Goal: Task Accomplishment & Management: Manage account settings

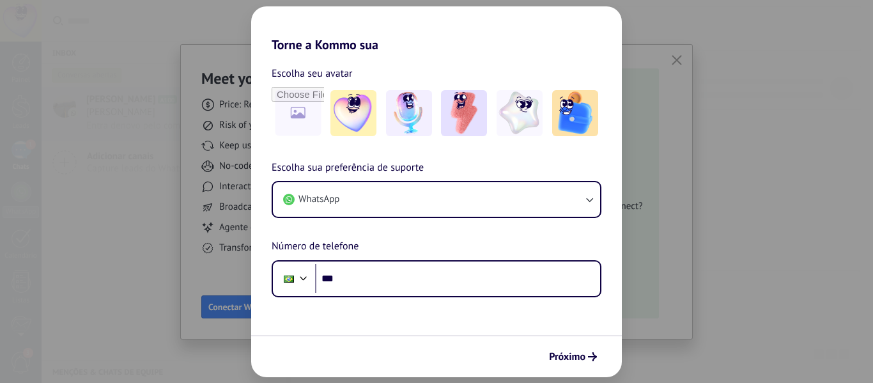
click at [481, 220] on div "Escolha sua preferência de suporte WhatsApp Número de telefone Phone ***" at bounding box center [436, 228] width 371 height 137
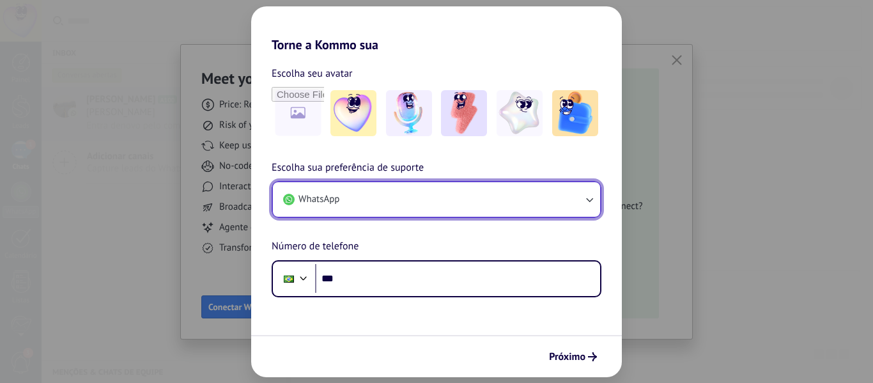
click at [482, 200] on button "WhatsApp" at bounding box center [436, 199] width 327 height 35
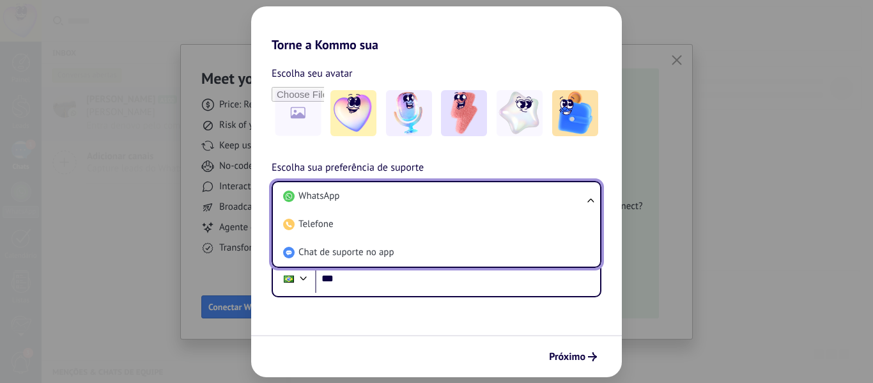
click at [340, 191] on li "WhatsApp" at bounding box center [434, 196] width 312 height 28
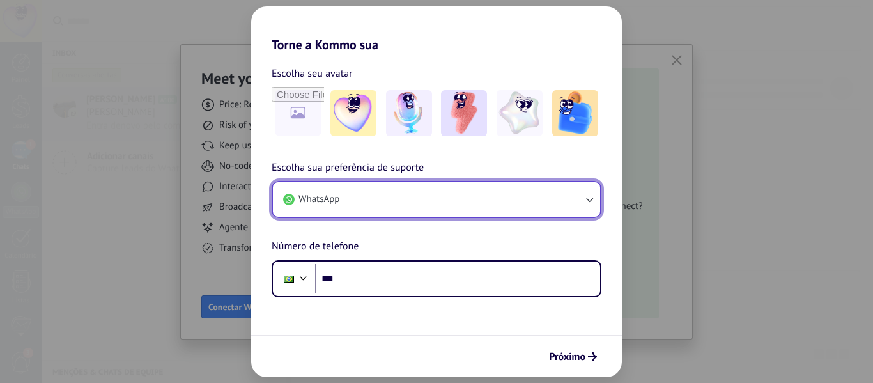
click at [359, 198] on button "WhatsApp" at bounding box center [436, 199] width 327 height 35
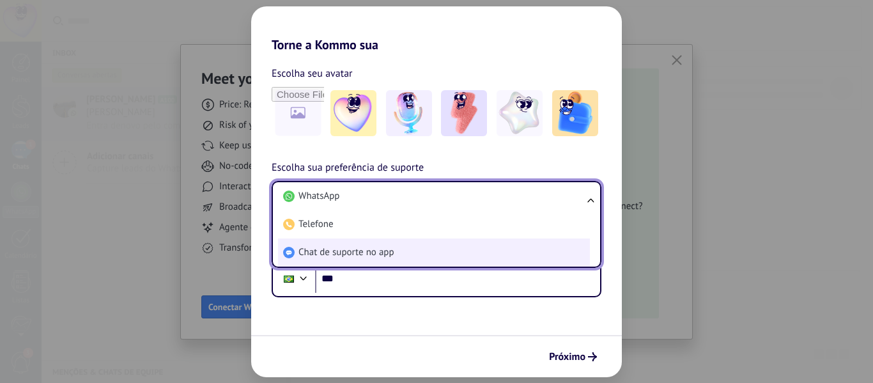
click at [338, 251] on span "Chat de suporte no app" at bounding box center [347, 252] width 96 height 13
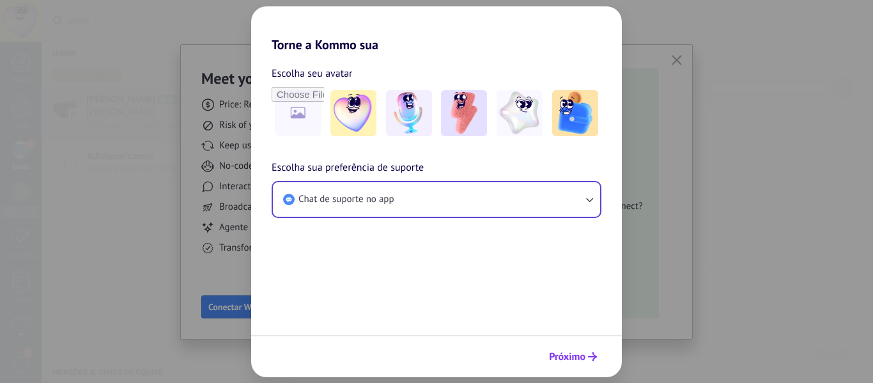
click at [586, 357] on span "Próximo" at bounding box center [573, 356] width 48 height 9
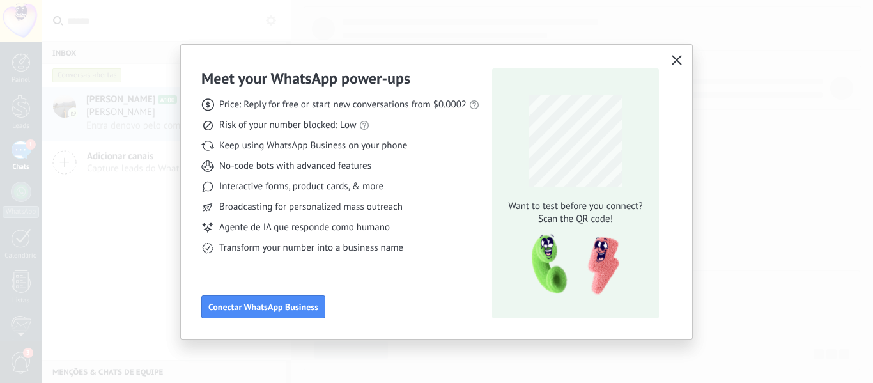
click at [676, 62] on icon "button" at bounding box center [677, 60] width 10 height 10
click at [679, 59] on icon "button" at bounding box center [677, 60] width 10 height 10
click at [676, 59] on icon "button" at bounding box center [677, 60] width 10 height 10
click at [681, 59] on icon "button" at bounding box center [677, 60] width 10 height 10
click at [678, 52] on button "button" at bounding box center [677, 61] width 17 height 18
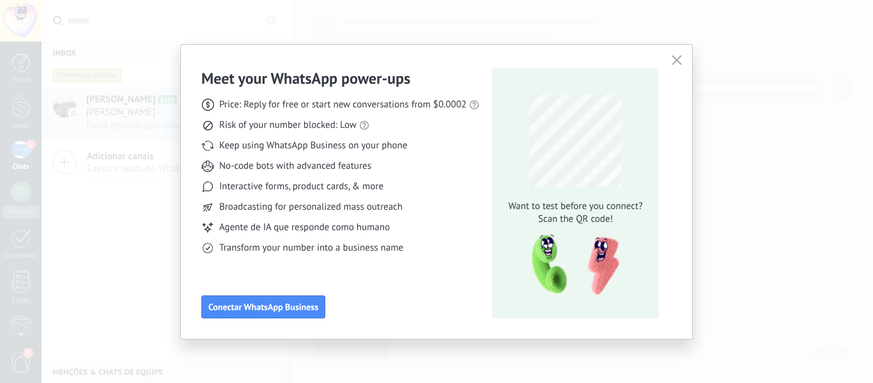
click at [706, 29] on div "Meet your WhatsApp power‑ups Price: Reply for free or start new conversations f…" at bounding box center [436, 191] width 873 height 383
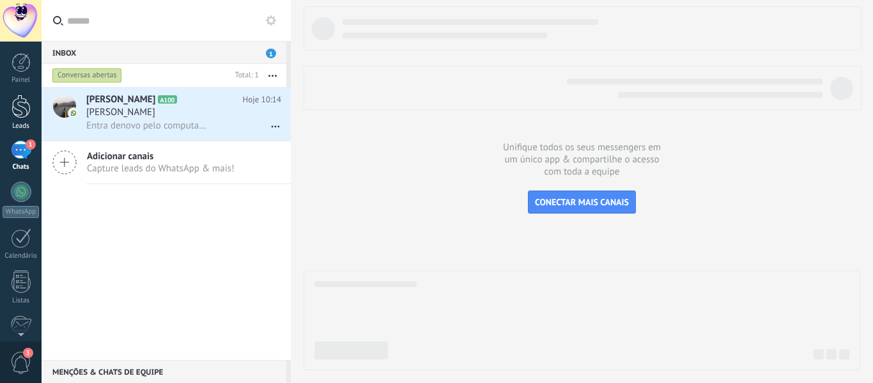
click at [21, 119] on link "Leads" at bounding box center [21, 113] width 42 height 36
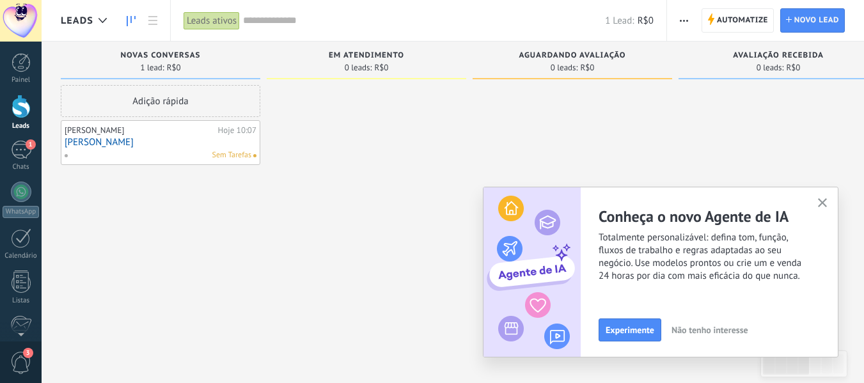
click at [821, 200] on icon "button" at bounding box center [823, 203] width 10 height 10
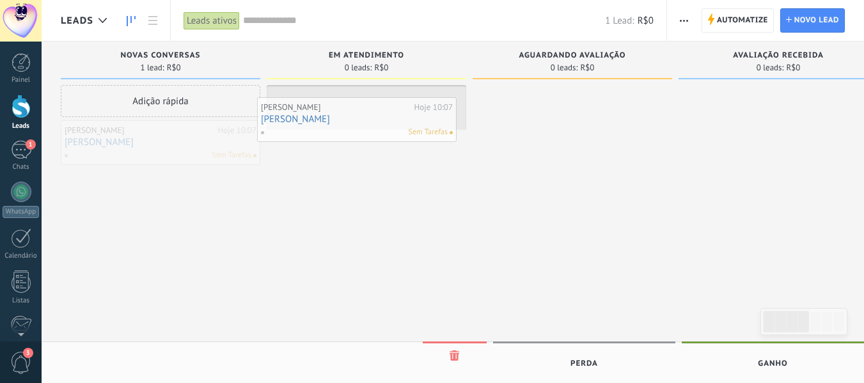
drag, startPoint x: 166, startPoint y: 148, endPoint x: 363, endPoint y: 124, distance: 198.4
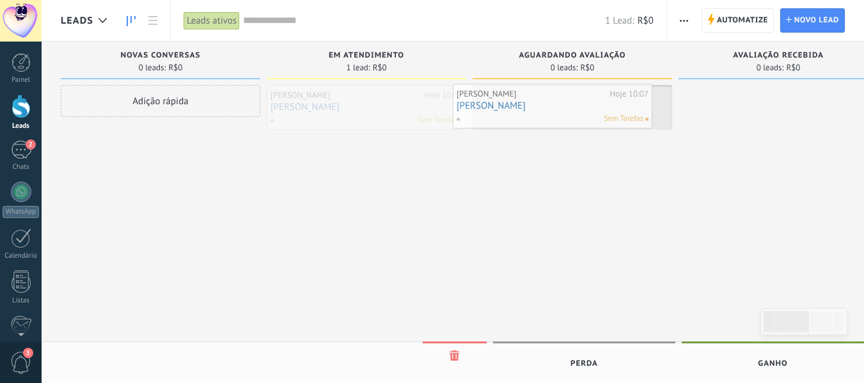
drag, startPoint x: 402, startPoint y: 105, endPoint x: 588, endPoint y: 104, distance: 186.1
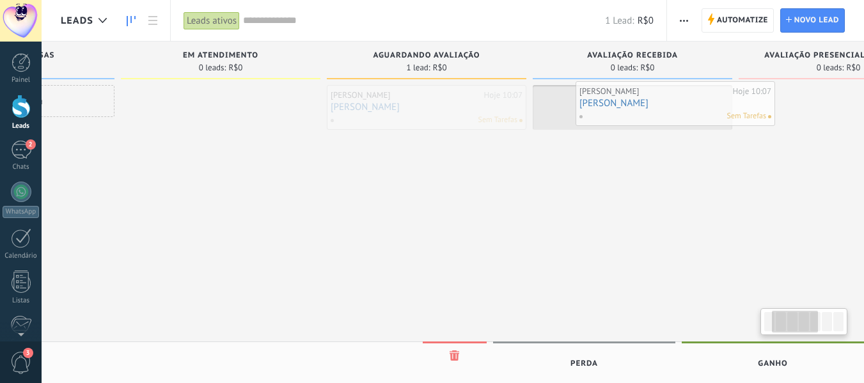
scroll to position [0, 160]
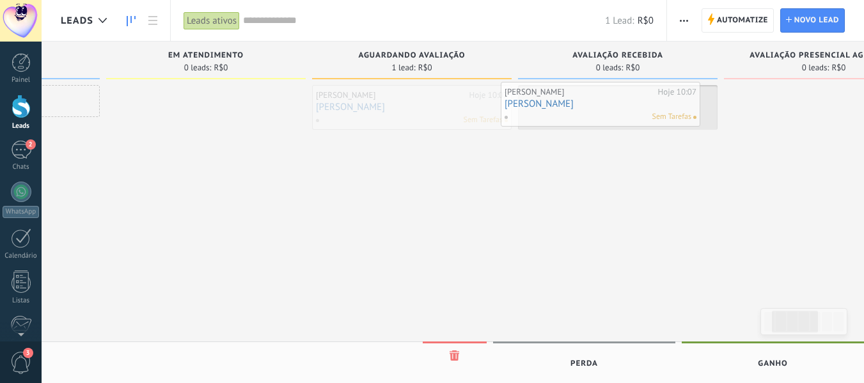
drag, startPoint x: 595, startPoint y: 100, endPoint x: 623, endPoint y: 97, distance: 28.3
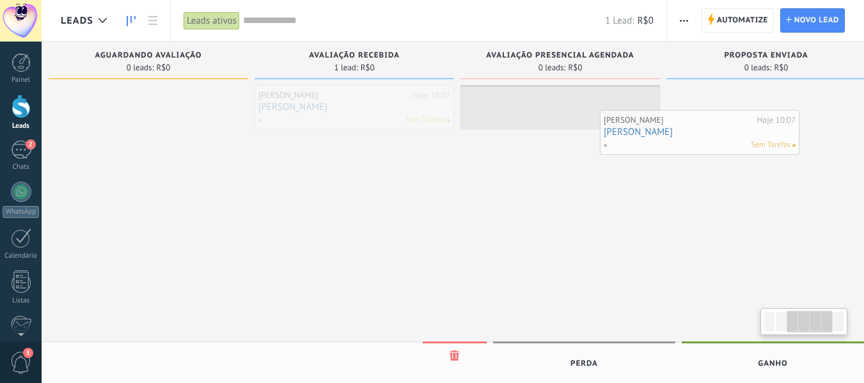
scroll to position [0, 447]
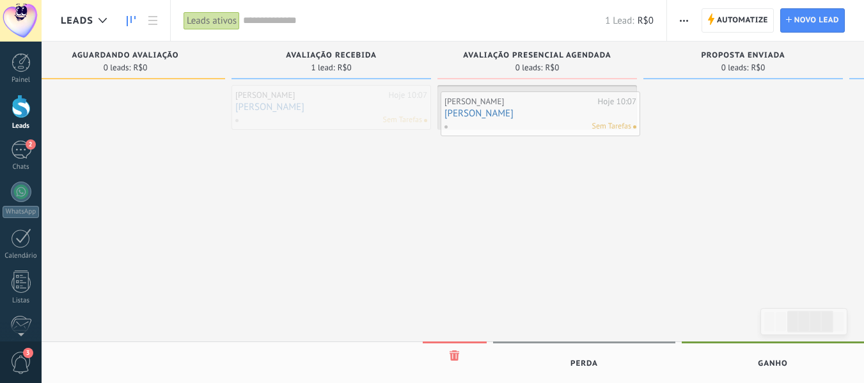
drag, startPoint x: 616, startPoint y: 93, endPoint x: 539, endPoint y: 100, distance: 77.6
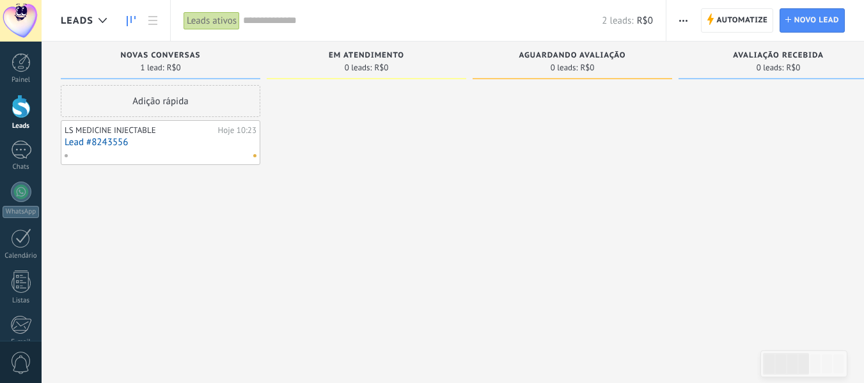
drag, startPoint x: 660, startPoint y: 132, endPoint x: 607, endPoint y: 185, distance: 75.5
click at [678, 128] on div at bounding box center [777, 193] width 199 height 216
drag, startPoint x: 607, startPoint y: 185, endPoint x: 623, endPoint y: 212, distance: 31.6
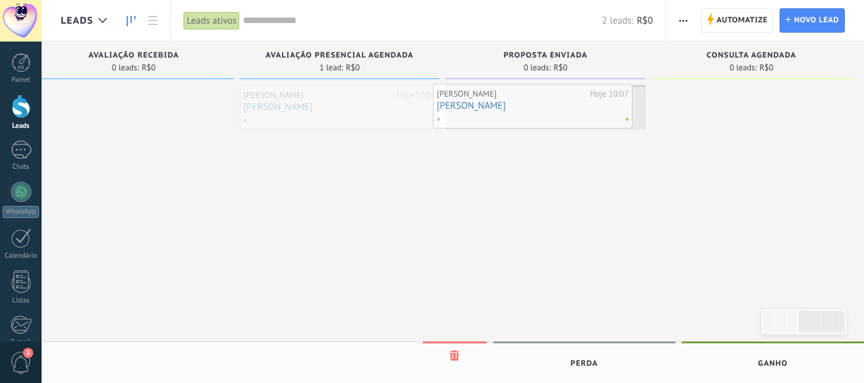
drag, startPoint x: 375, startPoint y: 112, endPoint x: 568, endPoint y: 111, distance: 193.1
drag, startPoint x: 529, startPoint y: 112, endPoint x: 317, endPoint y: 112, distance: 212.3
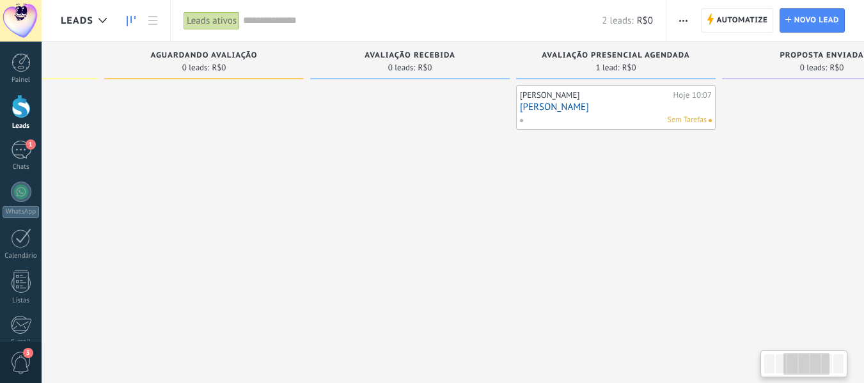
drag, startPoint x: 136, startPoint y: 157, endPoint x: 412, endPoint y: 187, distance: 277.8
click at [412, 187] on div at bounding box center [409, 193] width 199 height 216
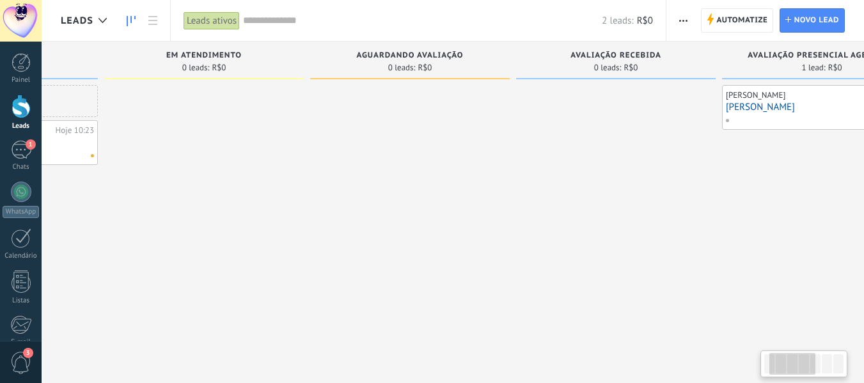
drag, startPoint x: 251, startPoint y: 172, endPoint x: 445, endPoint y: 177, distance: 194.4
click at [506, 177] on div at bounding box center [409, 193] width 199 height 216
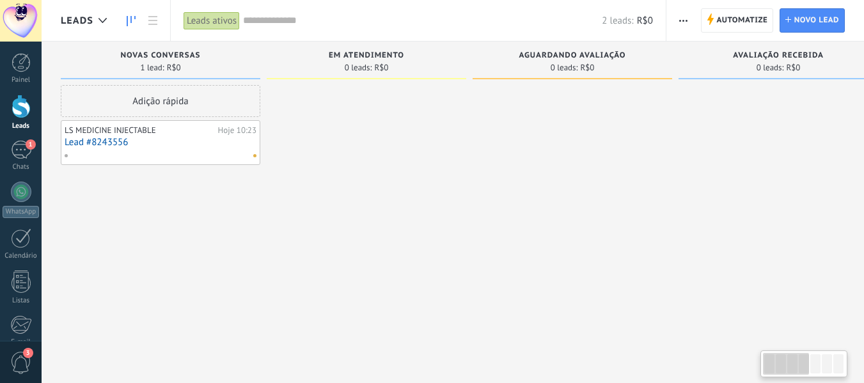
drag, startPoint x: 220, startPoint y: 176, endPoint x: 545, endPoint y: 198, distance: 325.5
click at [545, 198] on div "Novas Conversas 1 lead: R$0 Adição rápida LS MEDICINE INJECTABLE Hoje 10:23 Lea…" at bounding box center [788, 172] width 1454 height 260
click at [200, 152] on div at bounding box center [157, 156] width 187 height 12
drag, startPoint x: 219, startPoint y: 139, endPoint x: 206, endPoint y: 175, distance: 38.2
click at [219, 139] on link "Lead #8243556" at bounding box center [161, 142] width 192 height 11
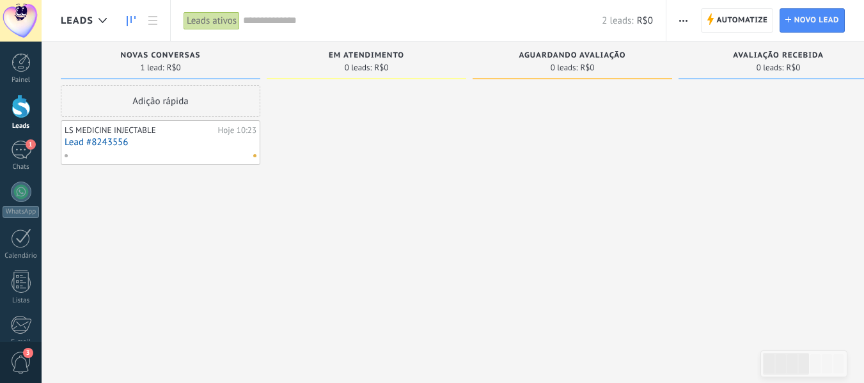
click at [78, 141] on link "Lead #8243556" at bounding box center [161, 142] width 192 height 11
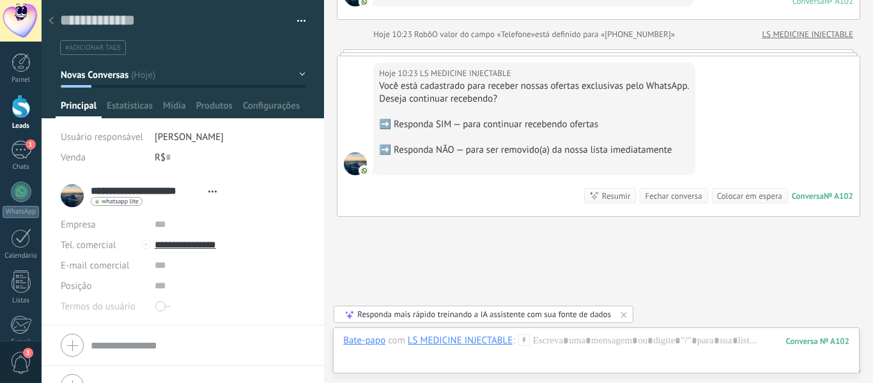
scroll to position [462, 0]
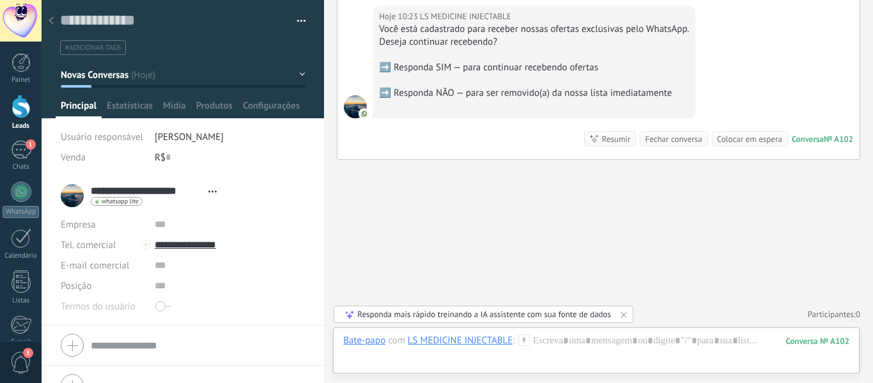
click at [93, 78] on span "Novas Conversas" at bounding box center [95, 75] width 68 height 12
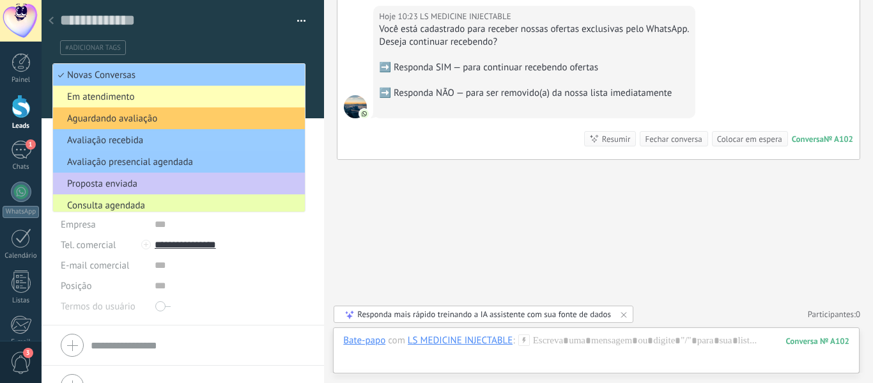
click at [153, 100] on span "Em atendimento" at bounding box center [177, 97] width 248 height 12
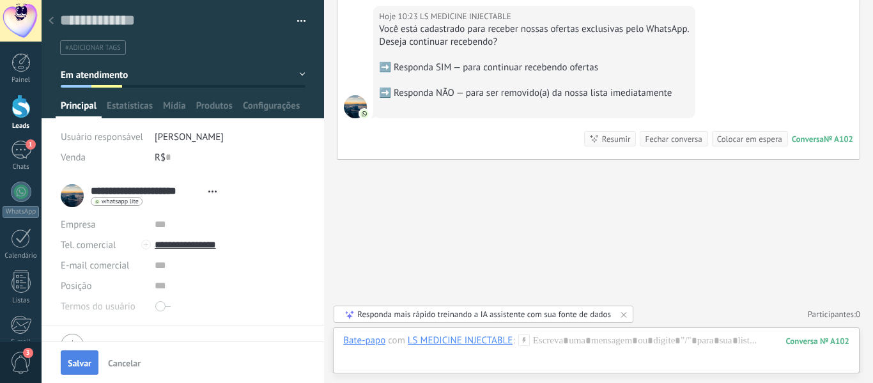
click at [73, 364] on span "Salvar" at bounding box center [80, 363] width 24 height 9
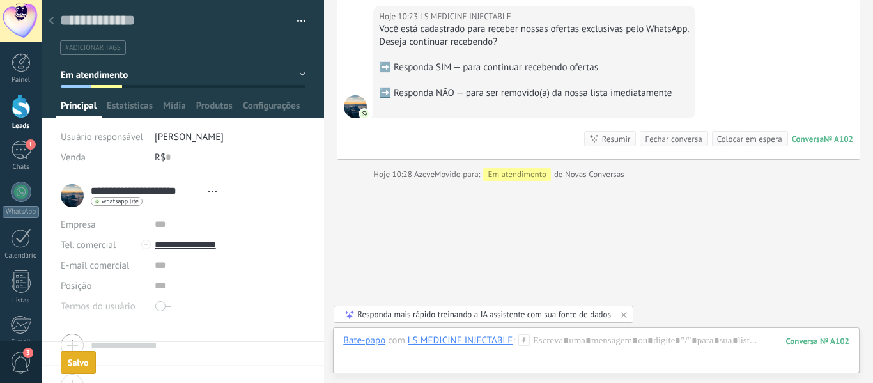
scroll to position [483, 0]
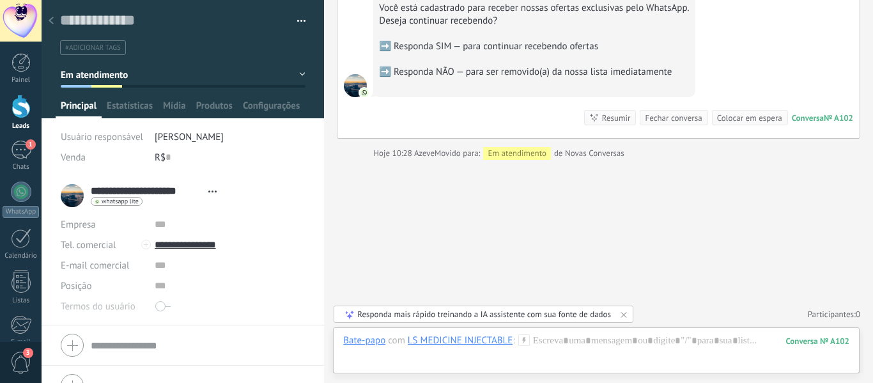
click at [49, 22] on use at bounding box center [51, 21] width 5 height 8
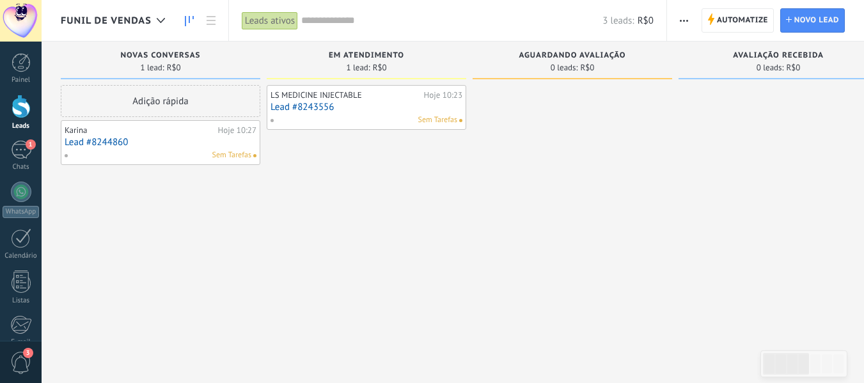
click at [91, 144] on link "Lead #8244860" at bounding box center [161, 142] width 192 height 11
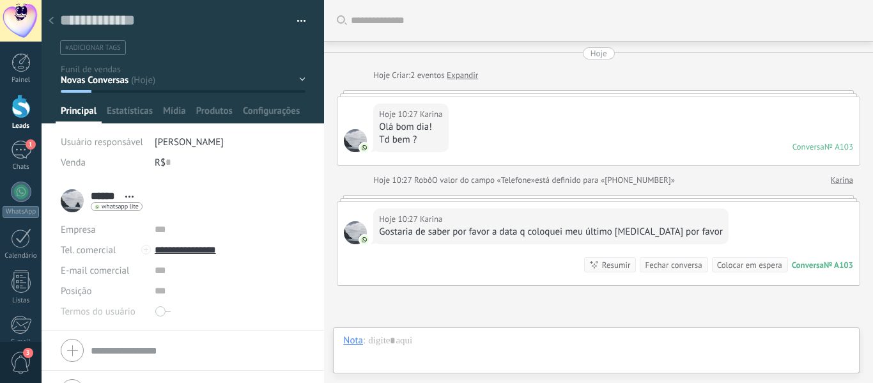
scroll to position [126, 0]
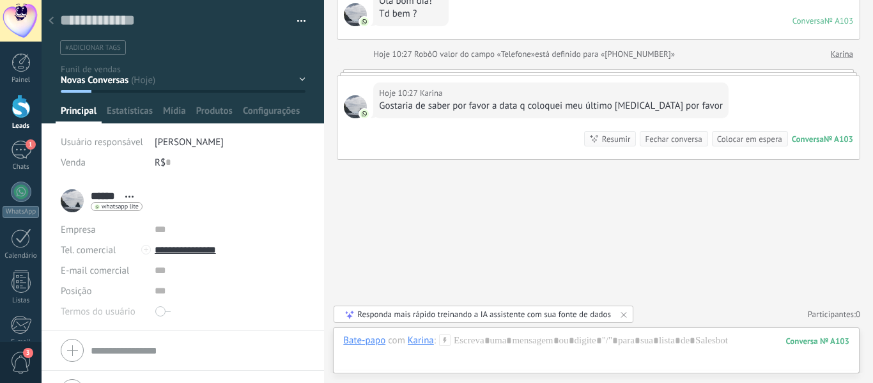
click at [0, 0] on div "Novas Conversas Em atendimento Aguardando avaliação Avaliação recebida Avaliaçã…" at bounding box center [0, 0] width 0 height 0
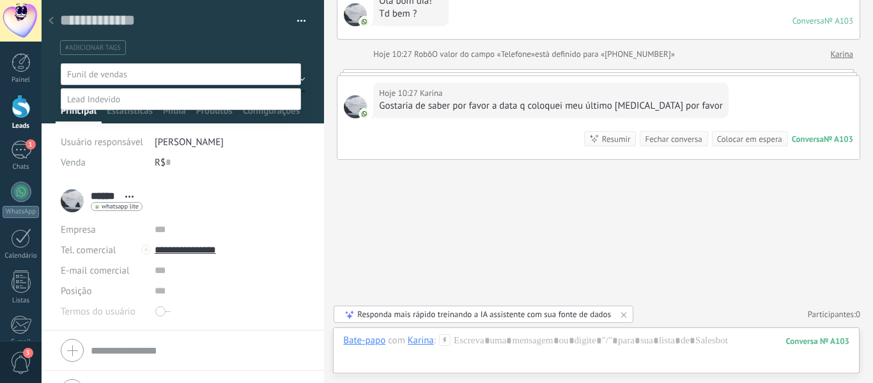
click at [0, 0] on label "Em atendimento" at bounding box center [0, 0] width 0 height 0
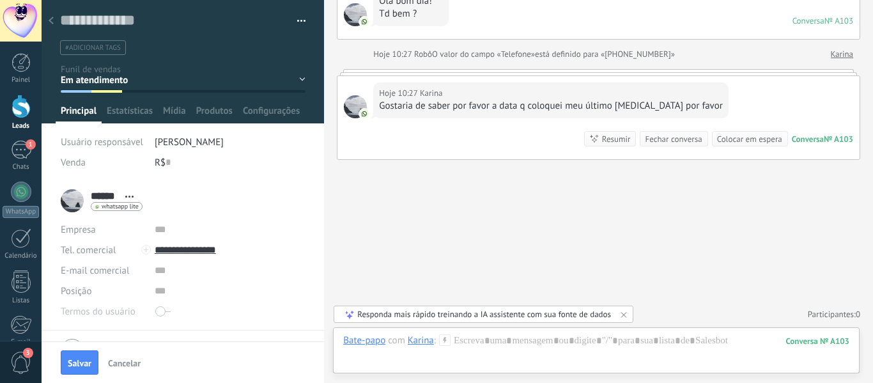
scroll to position [0, 0]
click at [473, 335] on div at bounding box center [596, 353] width 506 height 38
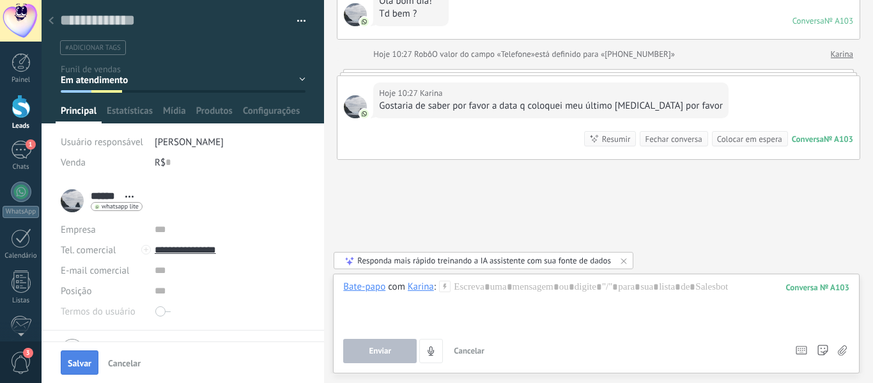
click at [75, 355] on button "Salvar" at bounding box center [80, 362] width 38 height 24
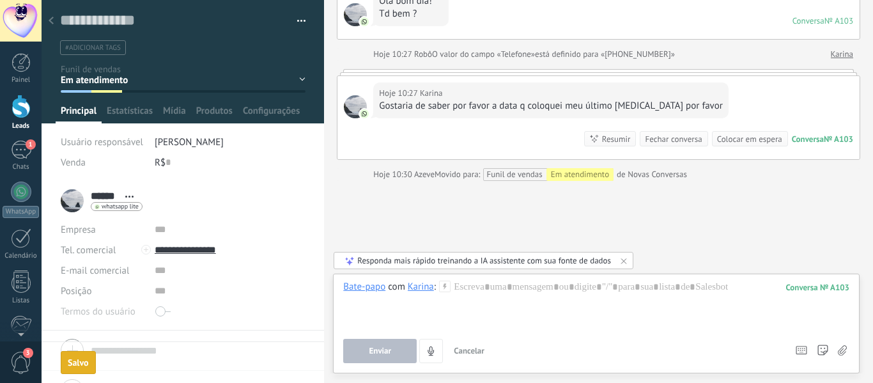
scroll to position [147, 0]
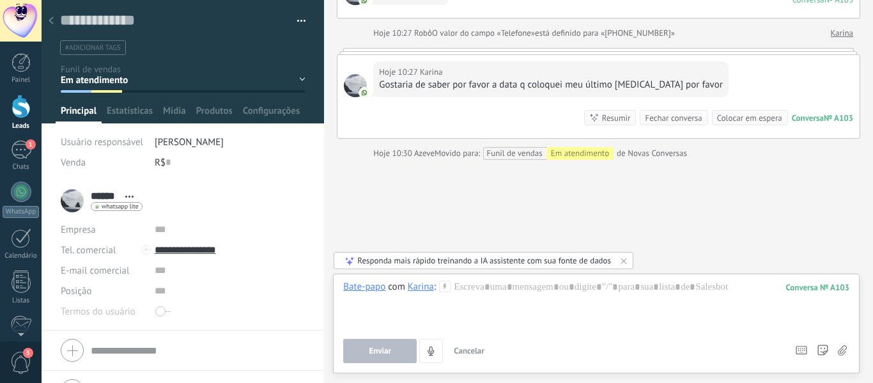
click at [49, 15] on div at bounding box center [51, 21] width 18 height 25
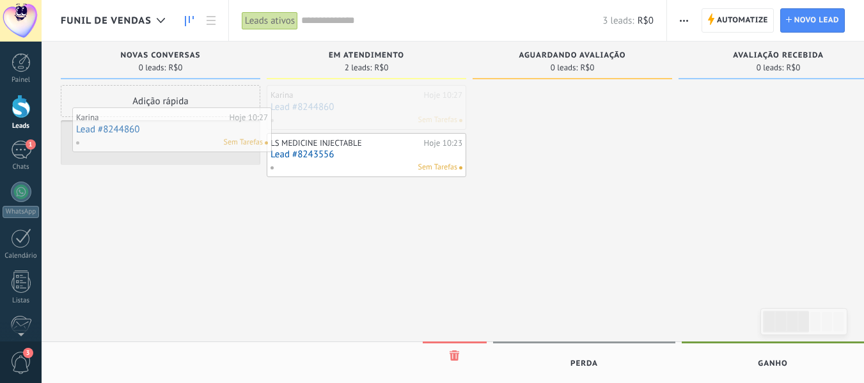
drag, startPoint x: 378, startPoint y: 111, endPoint x: 184, endPoint y: 133, distance: 195.6
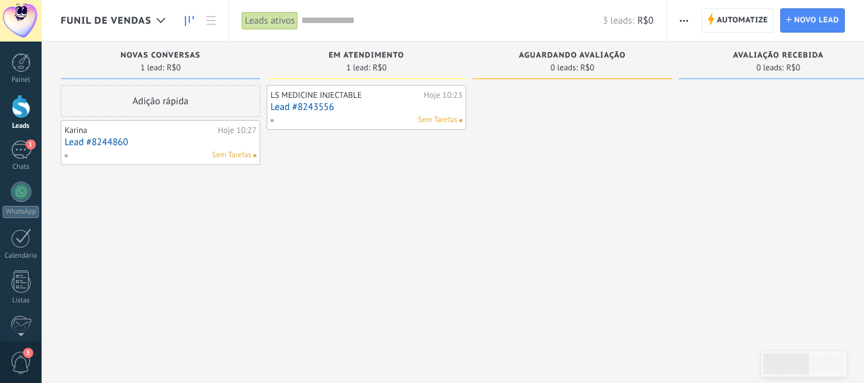
click at [315, 105] on link "Lead #8243556" at bounding box center [366, 107] width 192 height 11
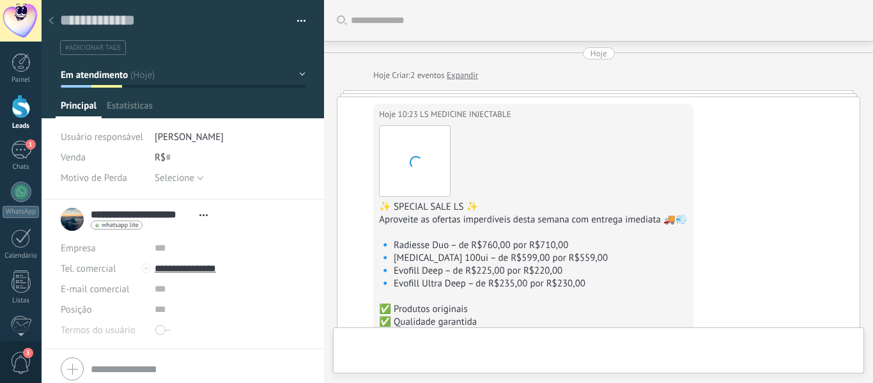
type textarea "**********"
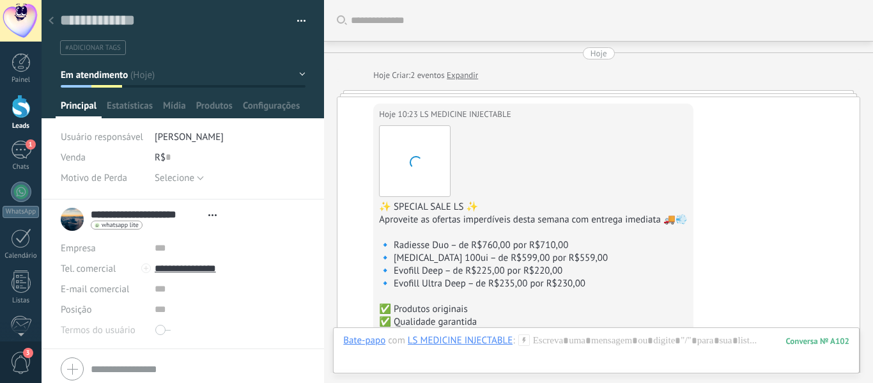
scroll to position [483, 0]
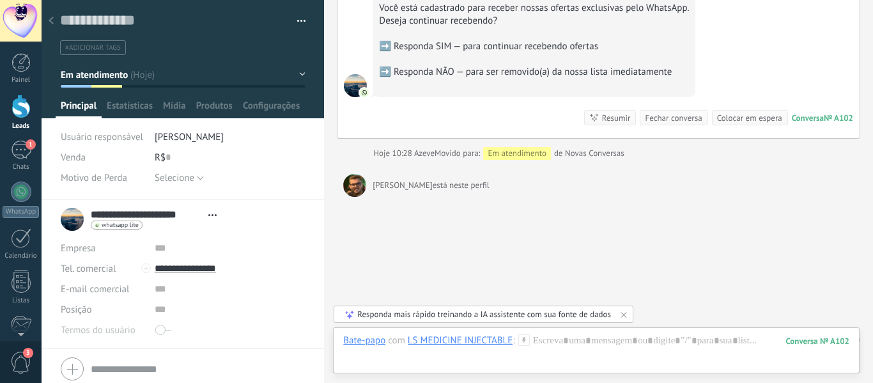
click at [260, 77] on button "Em atendimento" at bounding box center [183, 74] width 245 height 23
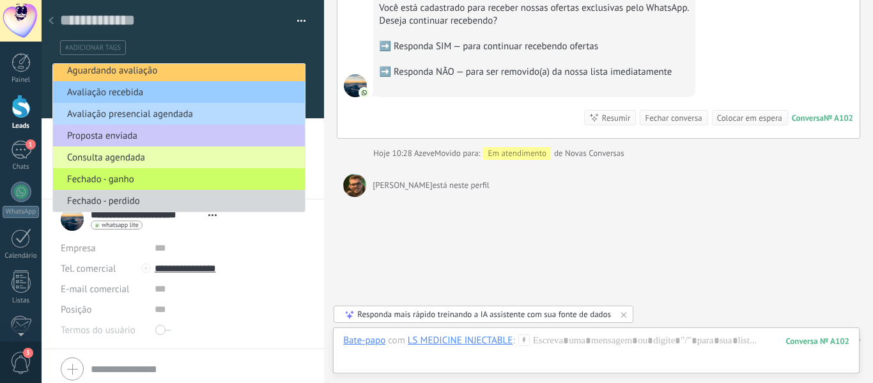
scroll to position [47, 0]
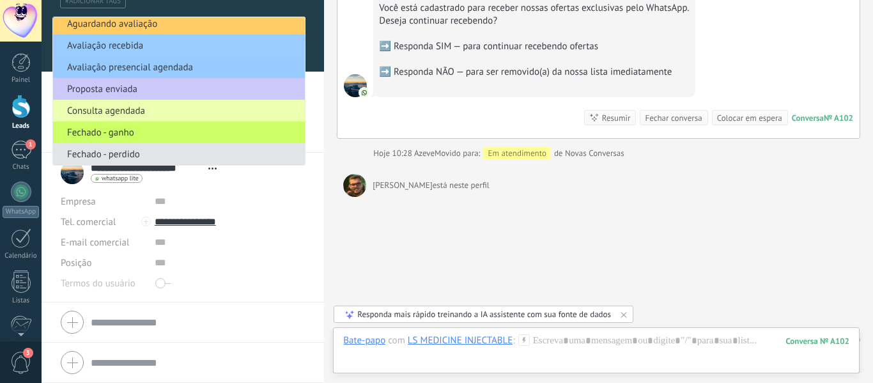
click at [246, 152] on span "Fechado - perdido" at bounding box center [177, 154] width 248 height 12
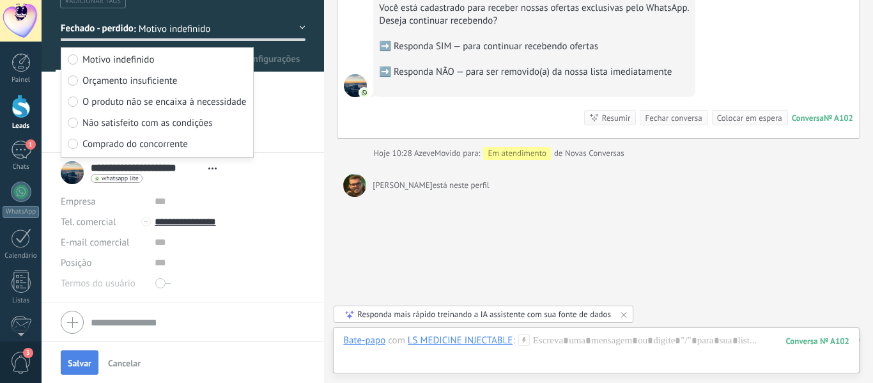
click at [75, 370] on button "Salvar" at bounding box center [80, 362] width 38 height 24
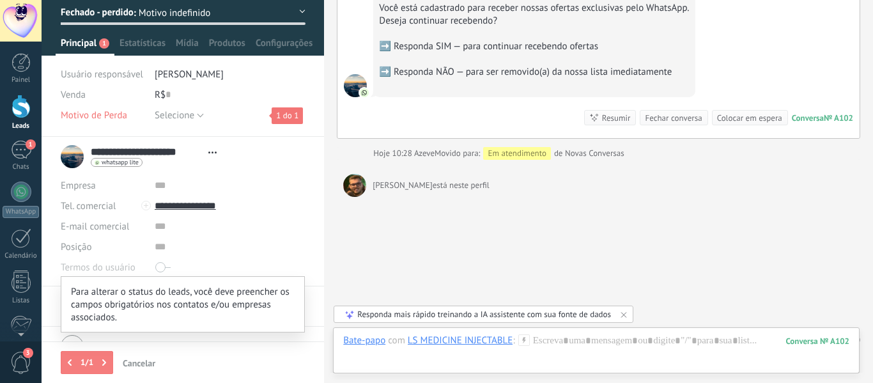
scroll to position [88, 0]
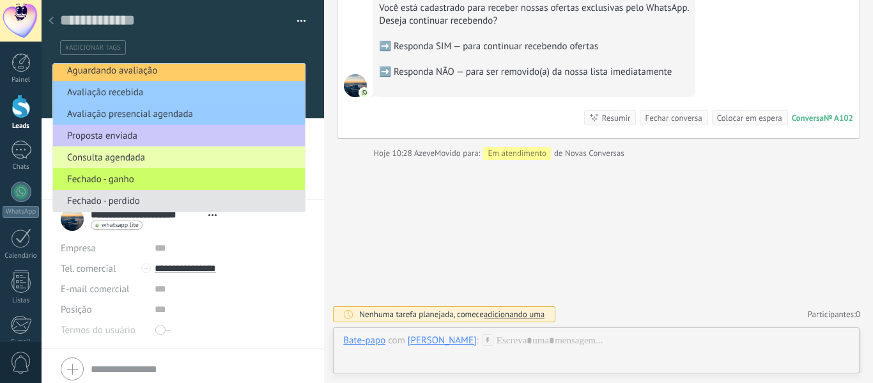
scroll to position [19, 0]
click at [135, 197] on span "Fechado - perdido" at bounding box center [177, 201] width 248 height 12
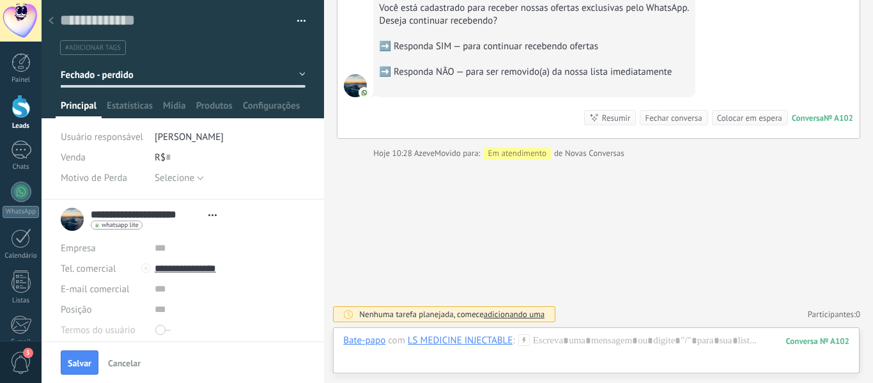
click at [66, 353] on button "Salvar" at bounding box center [80, 362] width 38 height 24
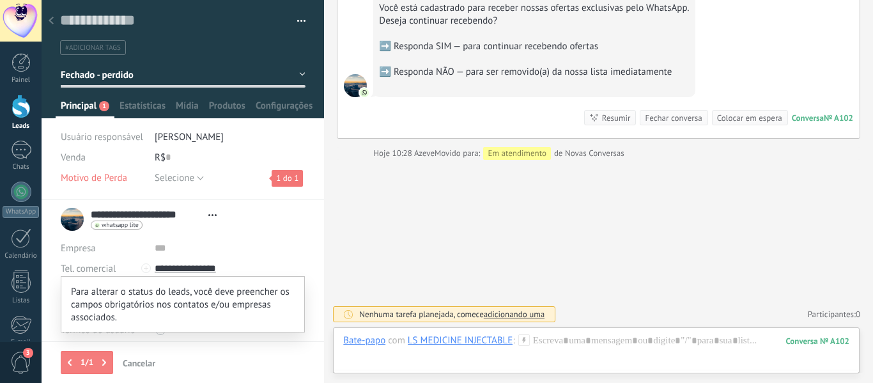
scroll to position [88, 0]
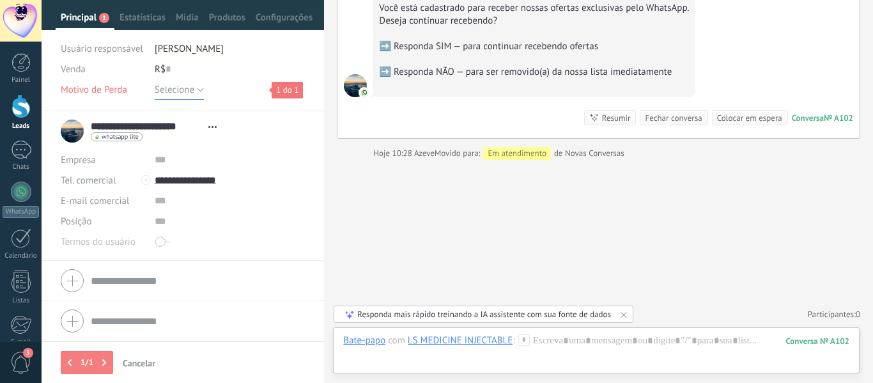
click at [196, 91] on button "Selecione" at bounding box center [179, 89] width 49 height 20
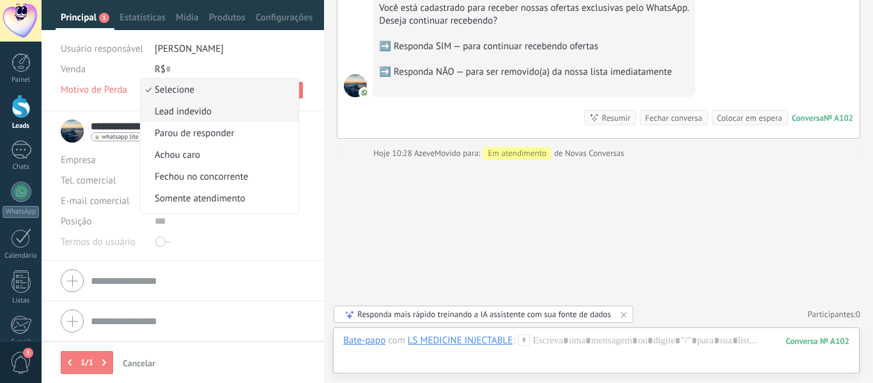
scroll to position [17, 0]
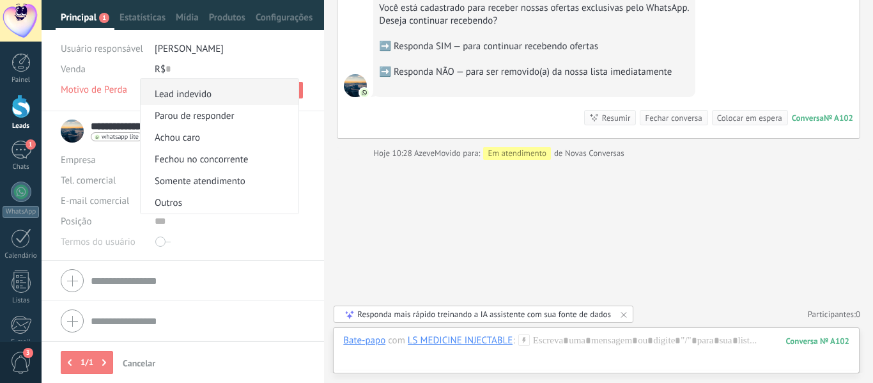
click at [207, 91] on span "Lead indevido" at bounding box center [218, 94] width 154 height 12
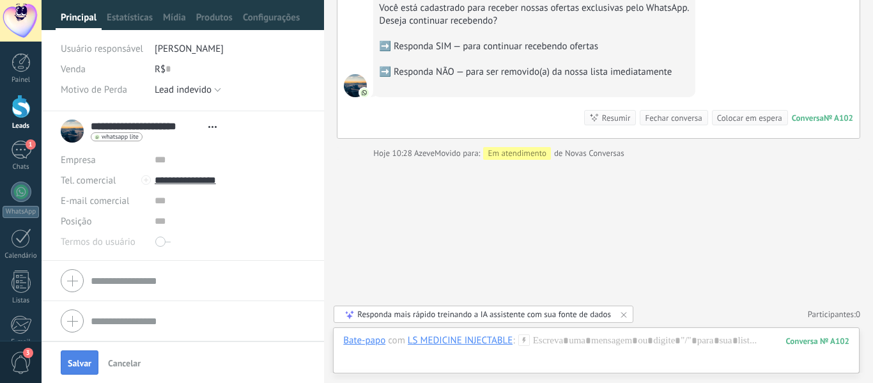
click at [85, 372] on button "Salvar" at bounding box center [80, 362] width 38 height 24
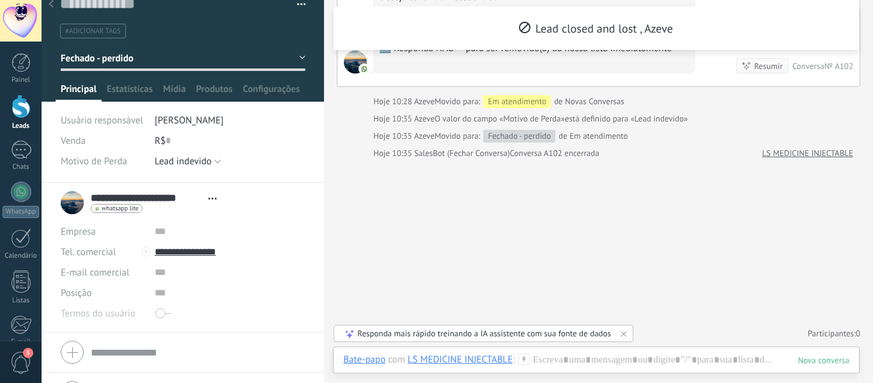
scroll to position [0, 0]
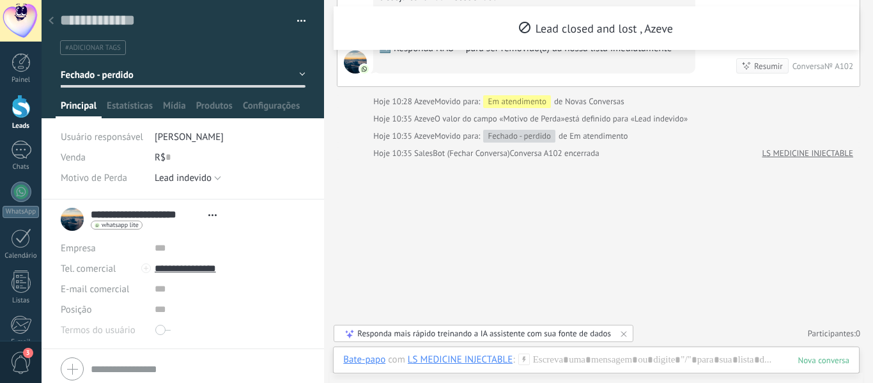
click at [52, 22] on icon at bounding box center [51, 21] width 5 height 8
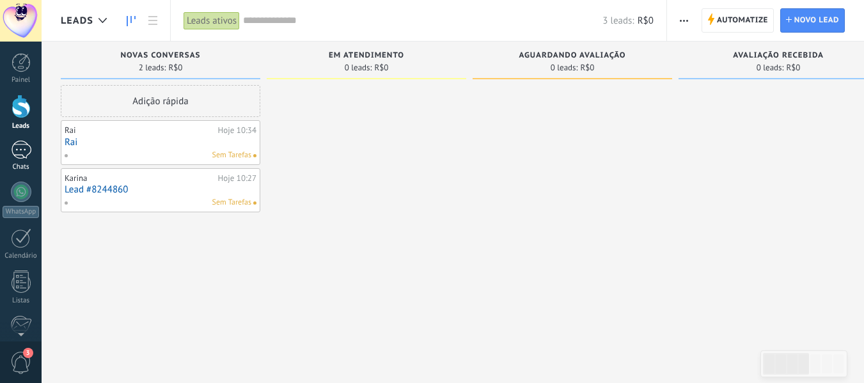
click at [18, 160] on link "1 Chats" at bounding box center [21, 156] width 42 height 31
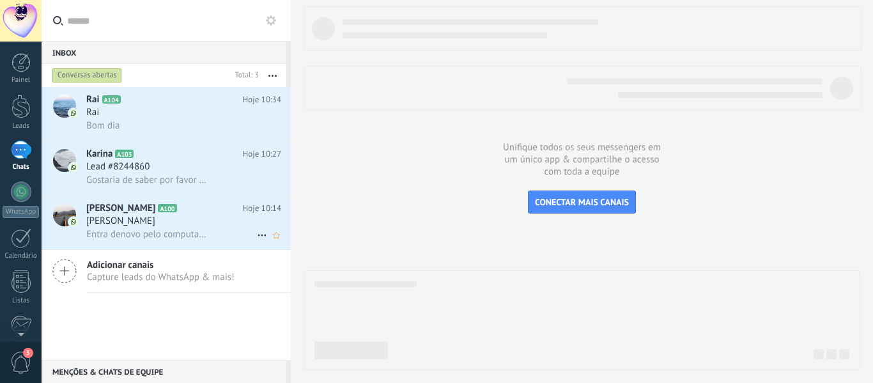
click at [118, 218] on span "[PERSON_NAME]" at bounding box center [120, 221] width 69 height 13
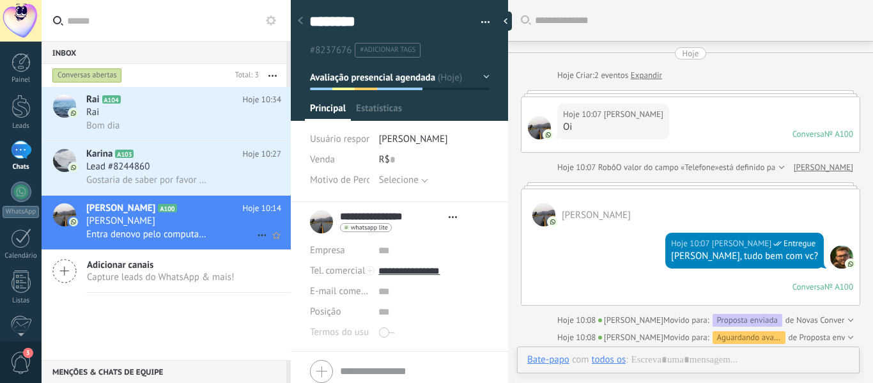
type textarea "*******"
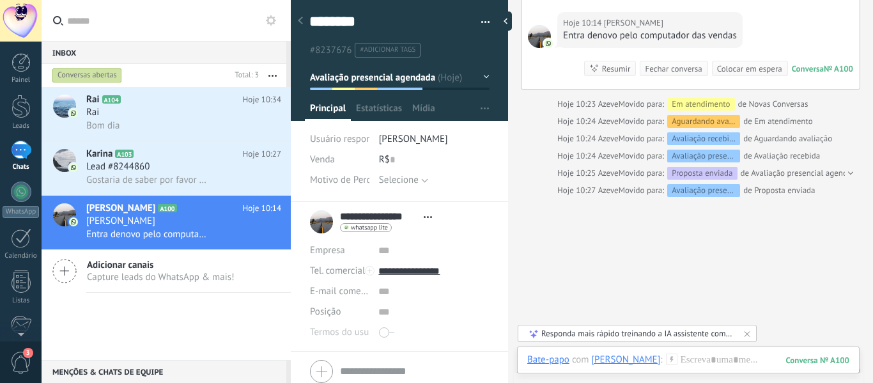
scroll to position [696, 0]
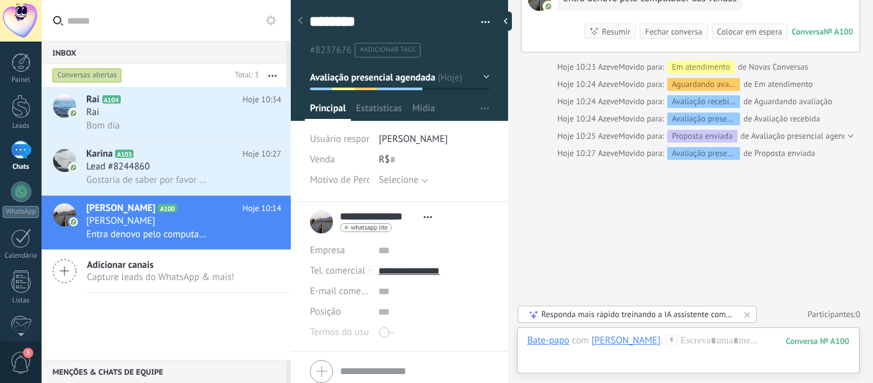
click at [453, 78] on button "Avaliação presencial agendada" at bounding box center [400, 77] width 180 height 23
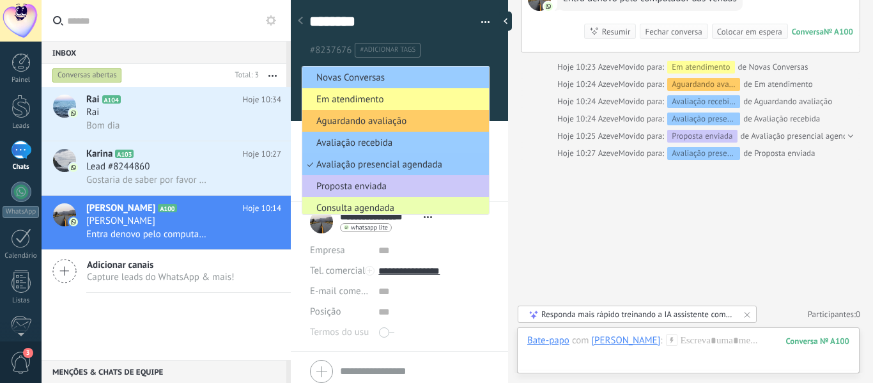
scroll to position [26, 0]
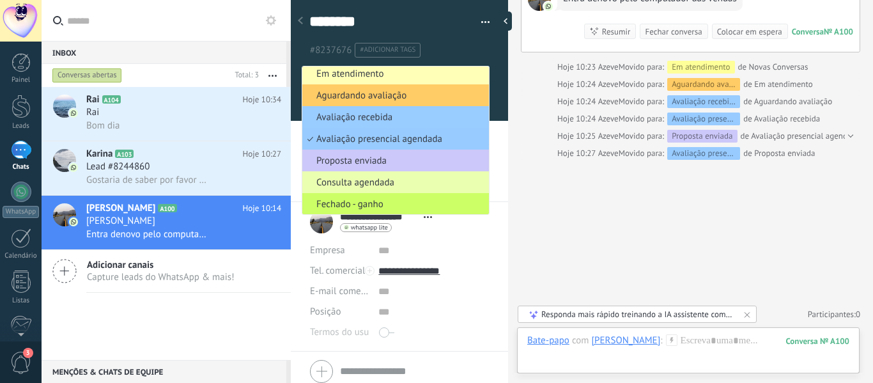
click at [414, 74] on span "Em atendimento" at bounding box center [393, 74] width 183 height 12
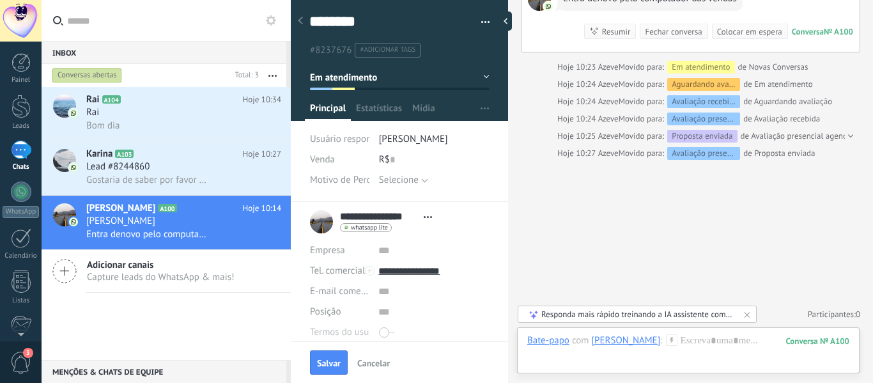
click at [410, 82] on button "Em atendimento" at bounding box center [400, 77] width 180 height 23
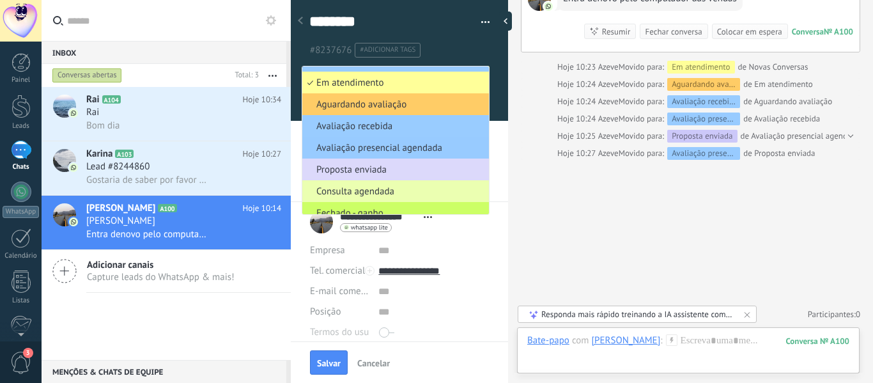
scroll to position [0, 0]
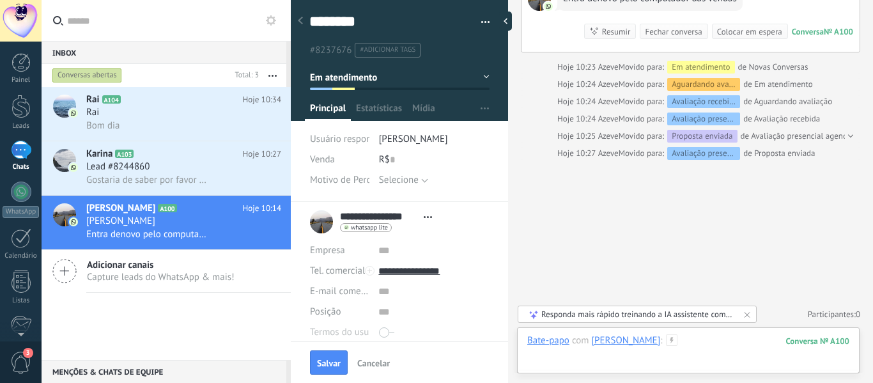
click at [616, 359] on div at bounding box center [688, 353] width 322 height 38
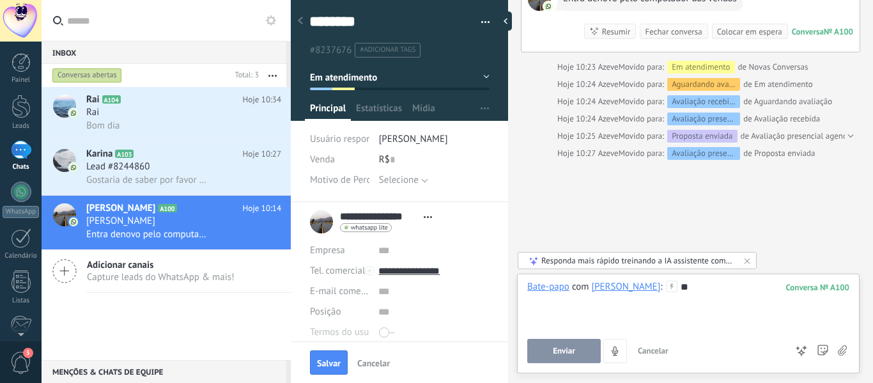
click at [592, 359] on button "Enviar" at bounding box center [564, 351] width 74 height 24
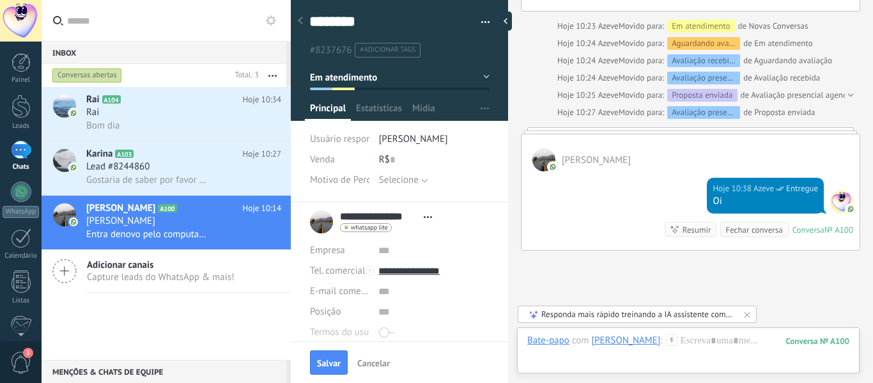
scroll to position [660, 0]
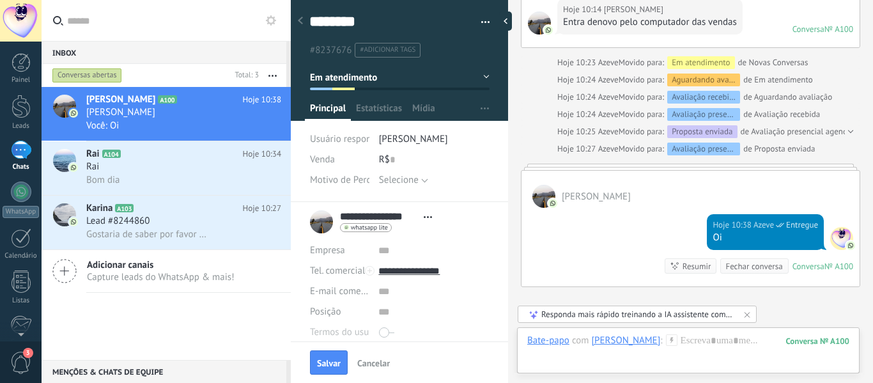
click at [93, 72] on div "Conversas abertas" at bounding box center [87, 75] width 70 height 15
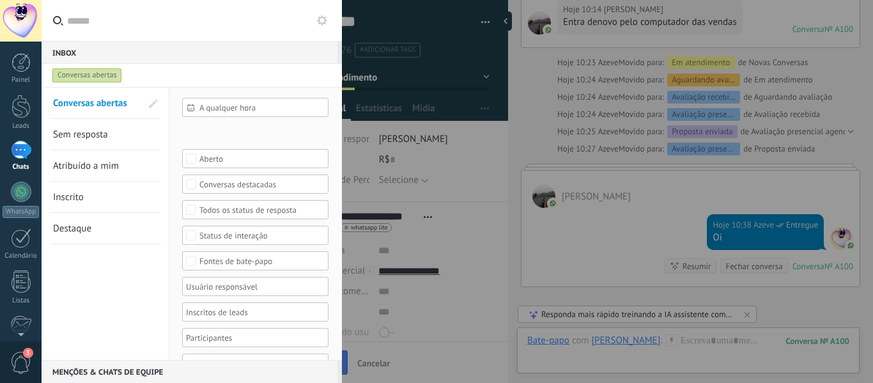
click at [91, 139] on span "Sem resposta" at bounding box center [80, 135] width 55 height 12
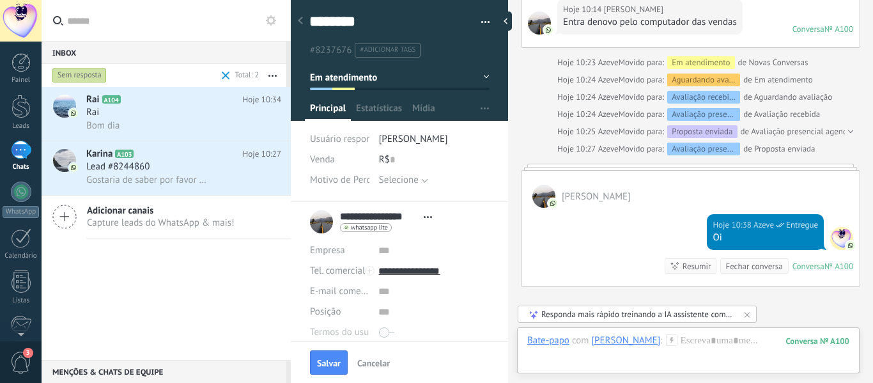
click at [223, 74] on span at bounding box center [226, 76] width 8 height 8
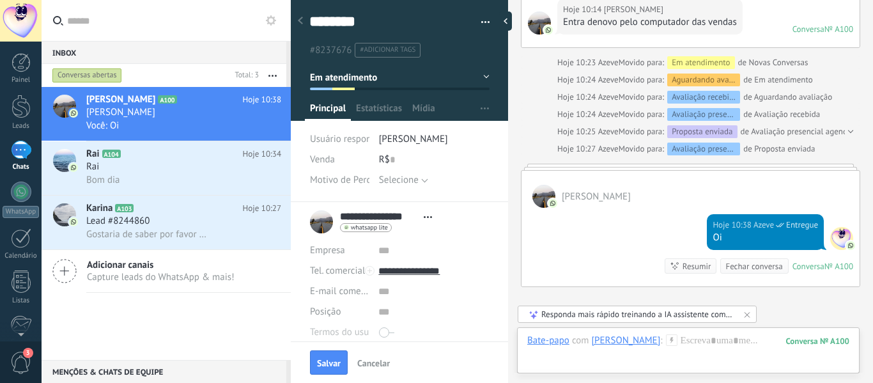
click at [93, 74] on div "Conversas abertas" at bounding box center [87, 75] width 70 height 15
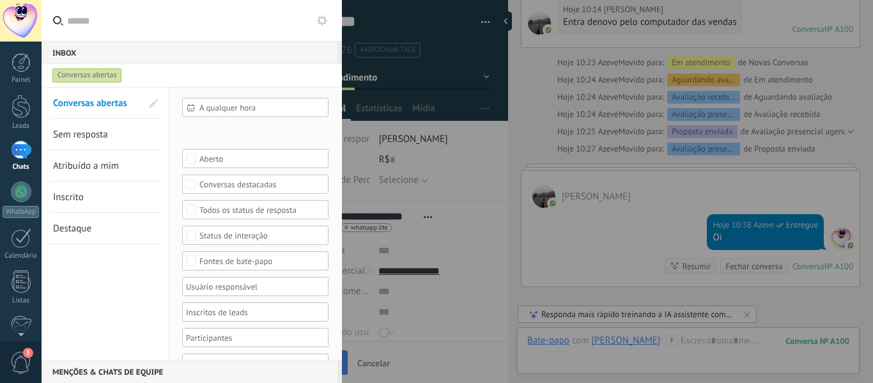
click at [457, 189] on div at bounding box center [436, 191] width 873 height 383
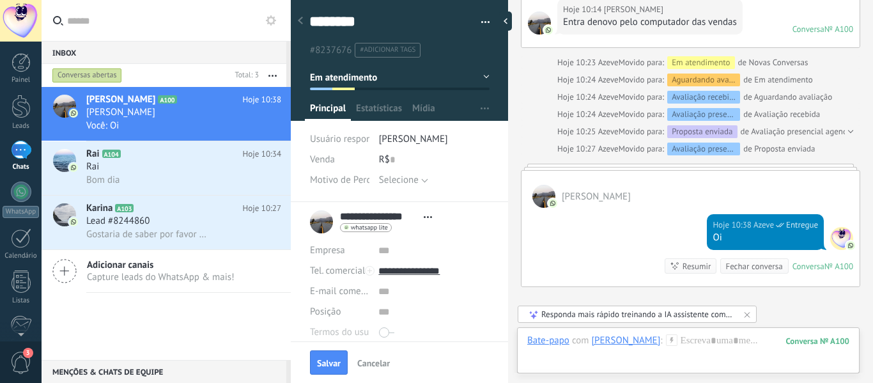
click at [83, 79] on div "Conversas abertas" at bounding box center [87, 75] width 70 height 15
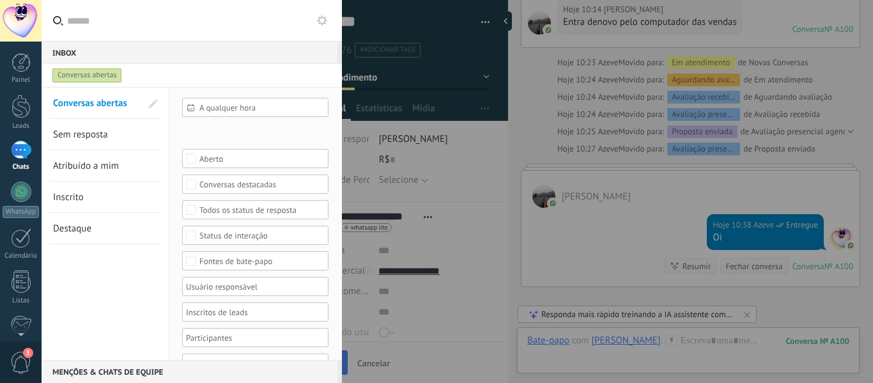
click at [421, 249] on div at bounding box center [436, 191] width 873 height 383
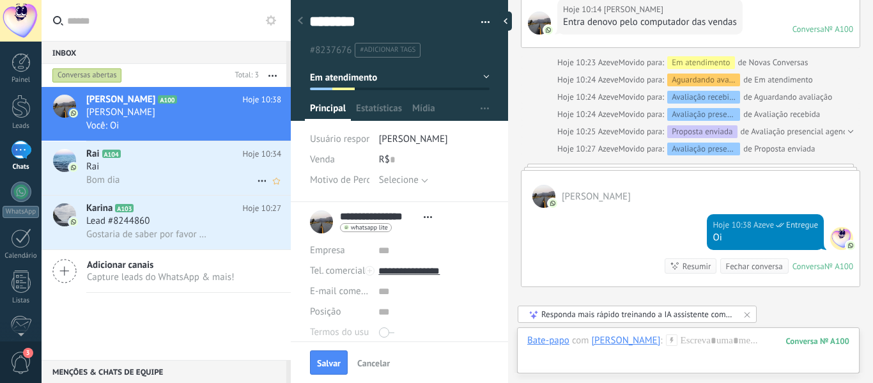
click at [91, 178] on span "Bom dia" at bounding box center [103, 180] width 34 height 12
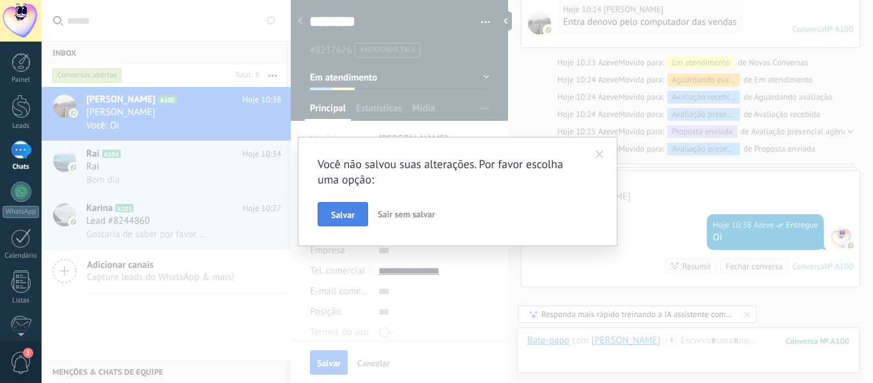
click at [354, 208] on button "Salvar" at bounding box center [343, 214] width 51 height 24
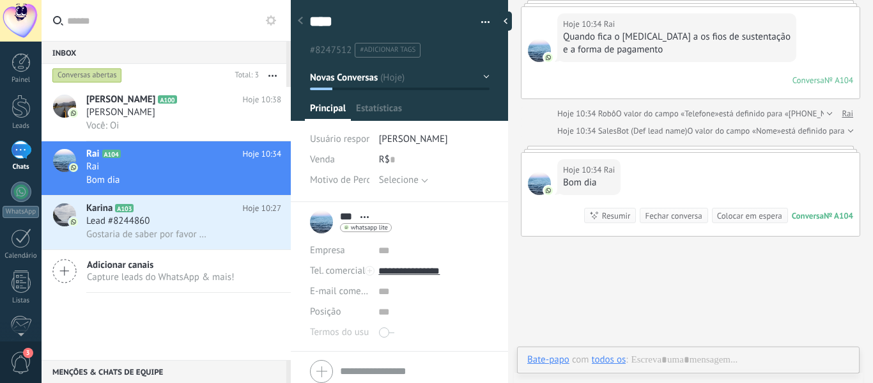
scroll to position [19, 0]
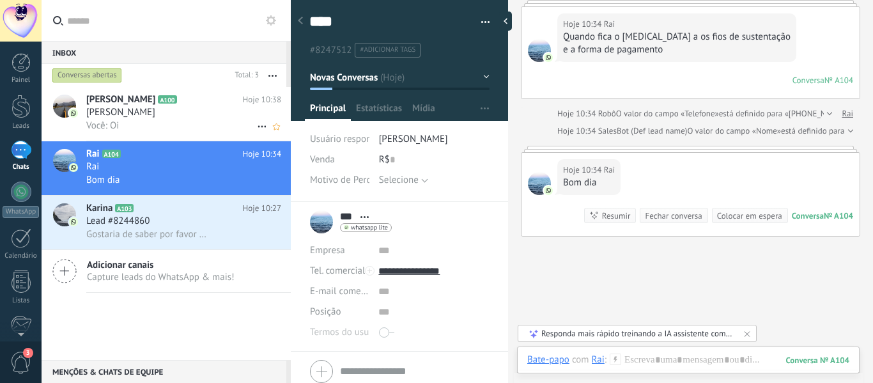
click at [181, 109] on div "[PERSON_NAME]" at bounding box center [183, 112] width 195 height 13
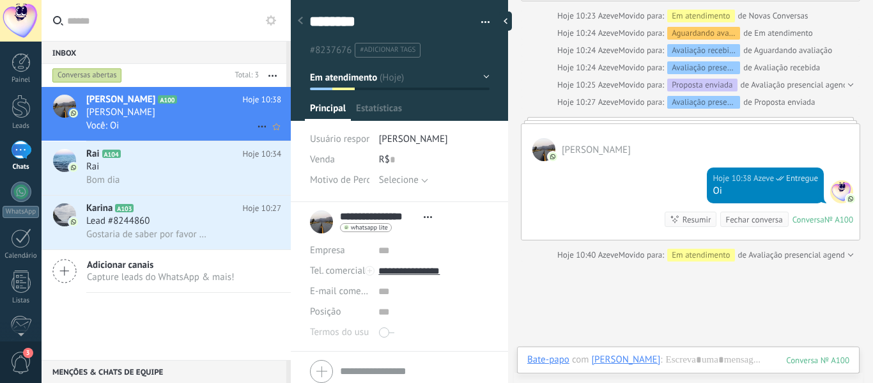
scroll to position [19, 0]
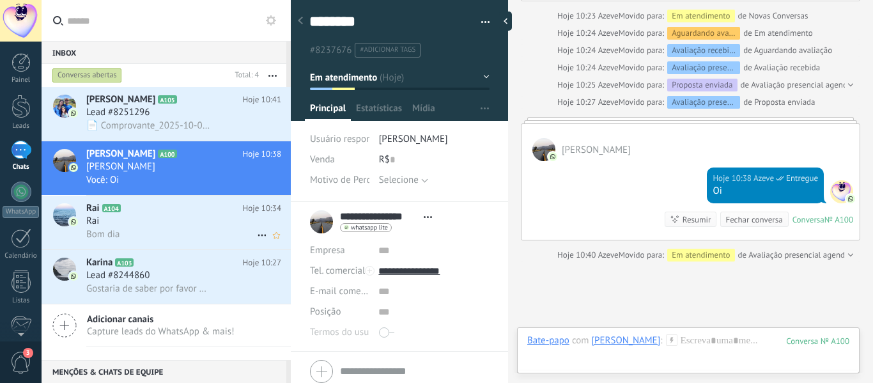
click at [167, 217] on div "Rai" at bounding box center [183, 221] width 195 height 13
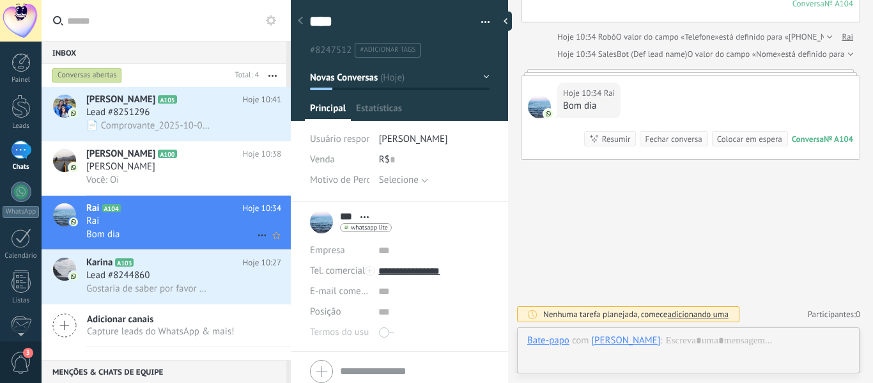
scroll to position [19, 0]
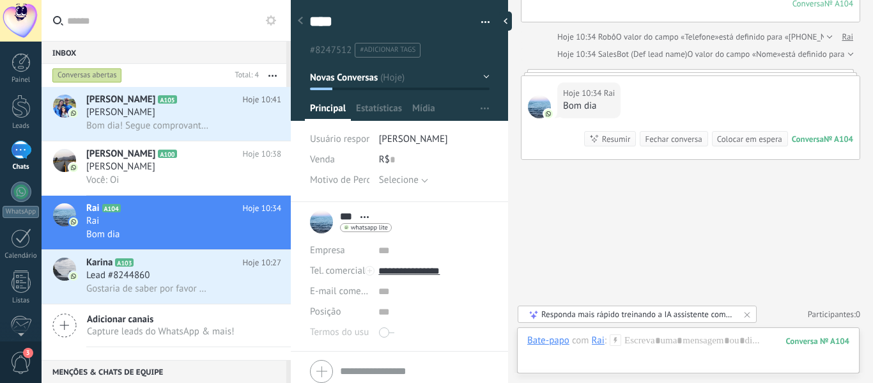
click at [322, 224] on div "*** Rai *** Rai Sobrenome Abrir detalhes Copiar nome Desvincular Contato princi…" at bounding box center [351, 222] width 82 height 32
click at [537, 104] on div at bounding box center [539, 106] width 23 height 23
click at [318, 19] on textarea "***" at bounding box center [388, 22] width 158 height 20
click at [345, 22] on textarea "***" at bounding box center [388, 22] width 158 height 20
type textarea "***"
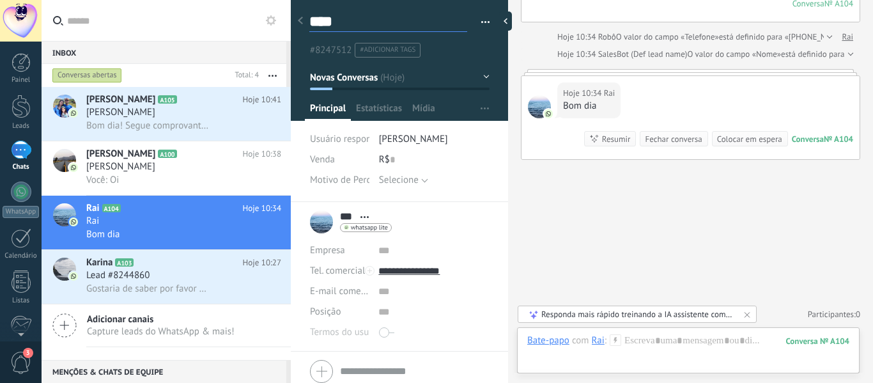
type textarea "***"
type textarea "****"
type textarea "*****"
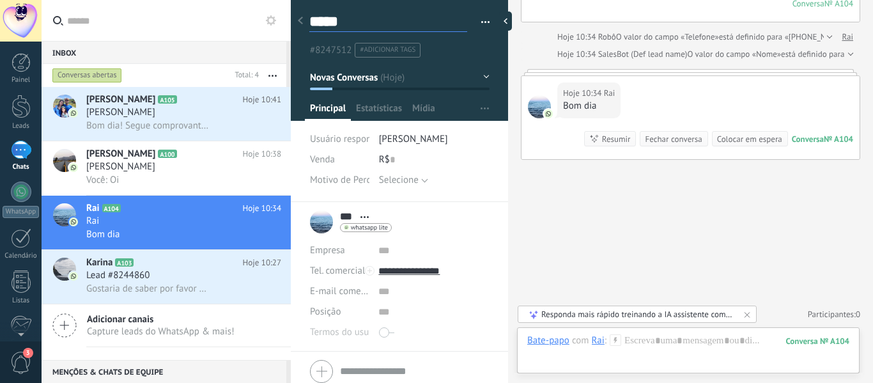
type textarea "******"
type textarea "*******"
type textarea "********"
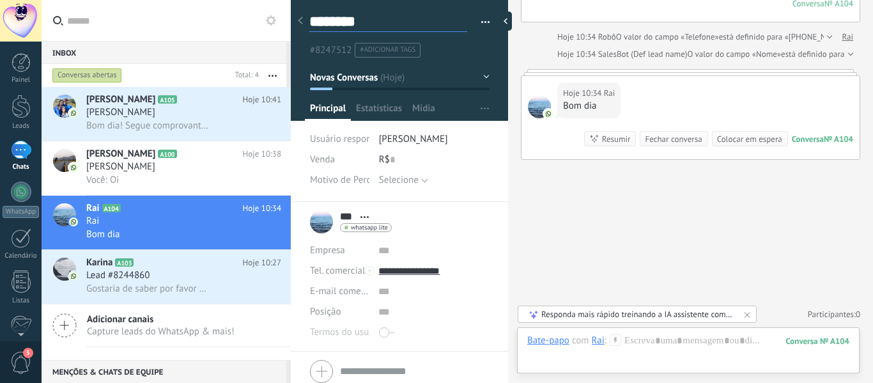
type textarea "********"
click at [539, 185] on div "Buscar Carregar mais Hoje Hoje Criar: 2 eventos Expandir Hoje 10:34 Rai Quando …" at bounding box center [690, 108] width 365 height 550
type textarea "********"
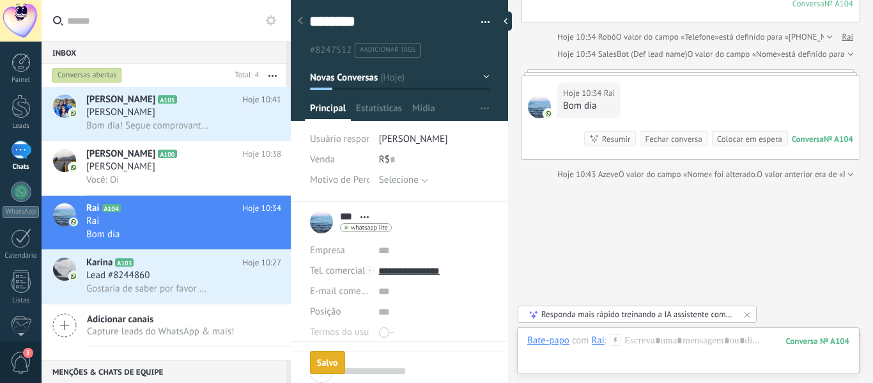
scroll to position [188, 0]
